Goal: Navigation & Orientation: Find specific page/section

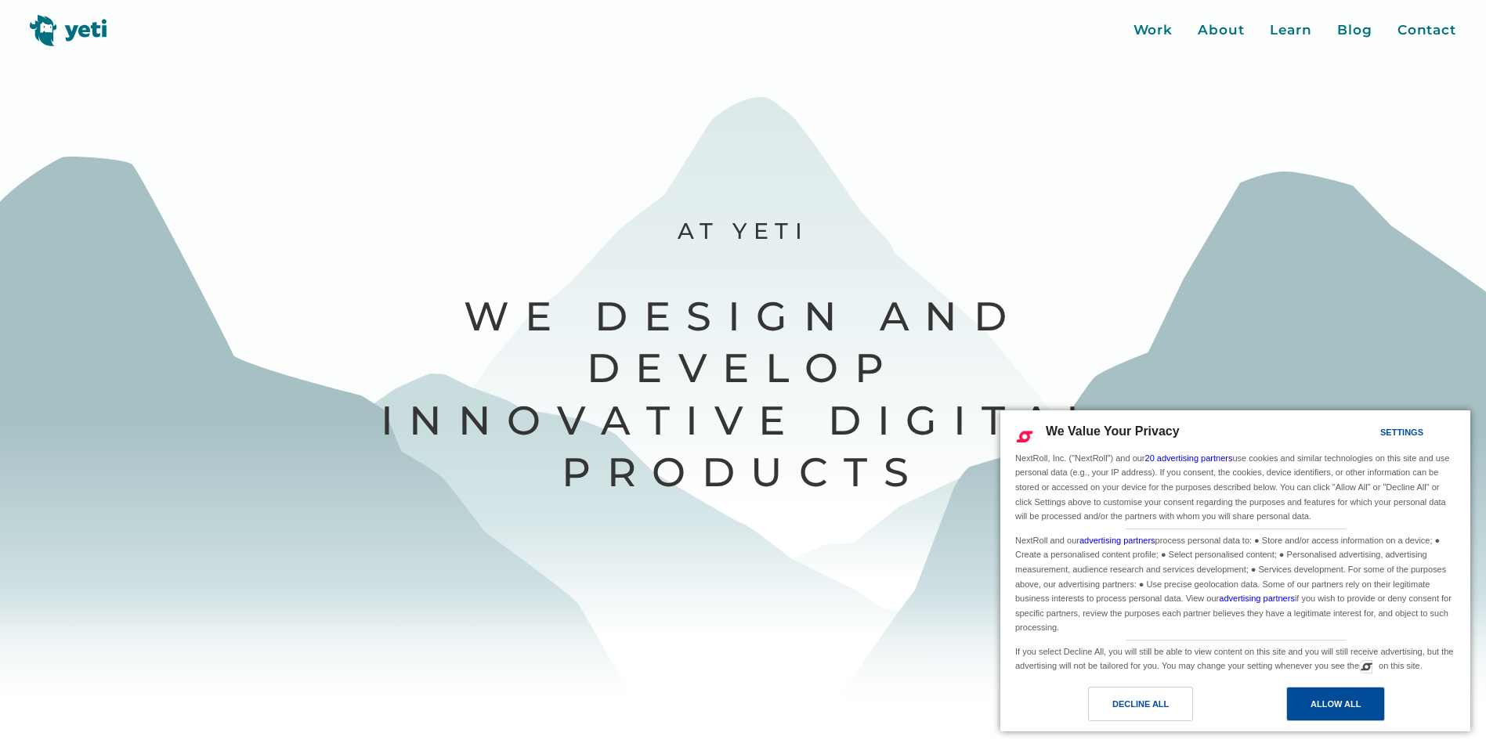
click at [1324, 708] on div "Allow All" at bounding box center [1335, 704] width 50 height 17
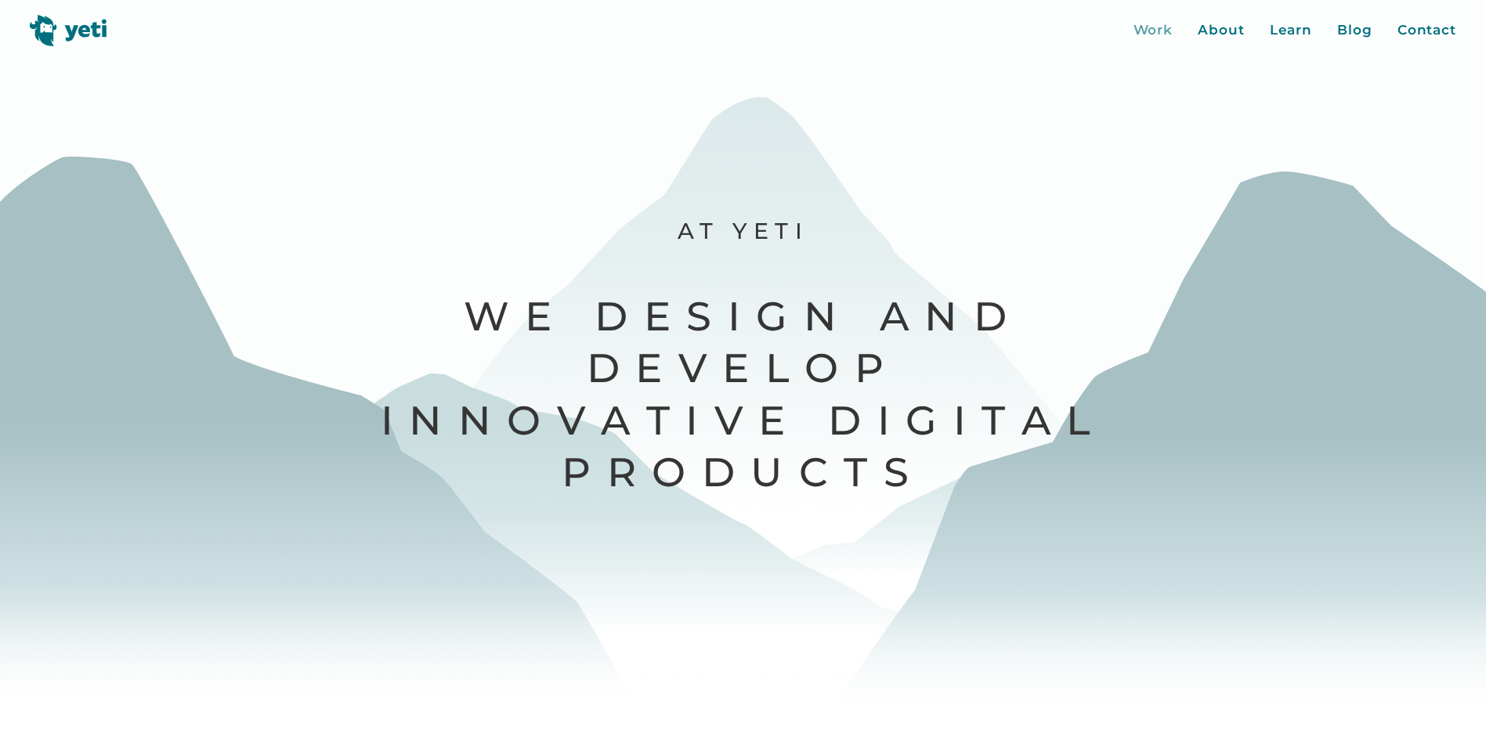
click at [1153, 31] on div "Work" at bounding box center [1153, 30] width 40 height 20
